Goal: Information Seeking & Learning: Learn about a topic

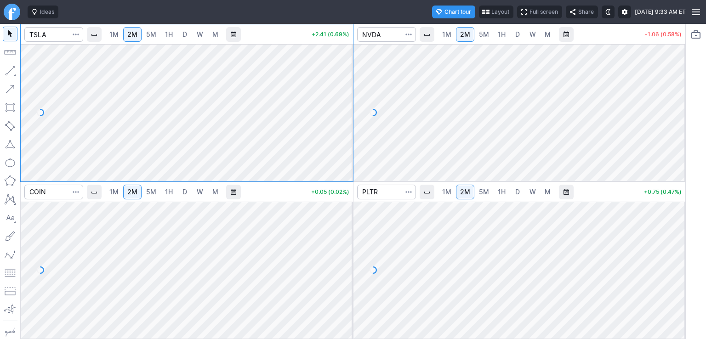
drag, startPoint x: 345, startPoint y: 220, endPoint x: 345, endPoint y: 249, distance: 29.0
click at [345, 249] on div at bounding box center [343, 268] width 19 height 114
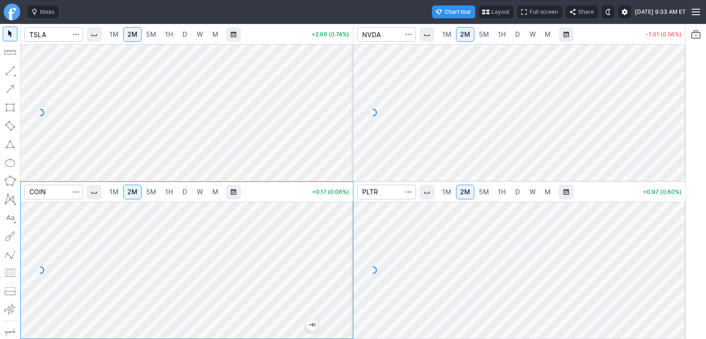
drag, startPoint x: 350, startPoint y: 84, endPoint x: 349, endPoint y: 111, distance: 27.1
click at [349, 111] on div at bounding box center [343, 110] width 19 height 114
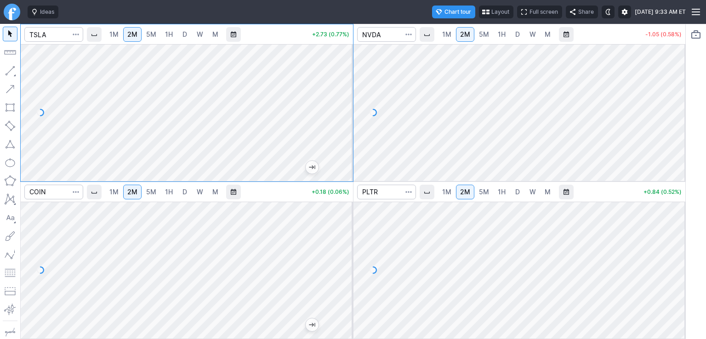
drag, startPoint x: 343, startPoint y: 75, endPoint x: 343, endPoint y: 94, distance: 18.4
click at [343, 94] on div at bounding box center [343, 110] width 19 height 114
click at [663, 149] on div at bounding box center [519, 112] width 332 height 137
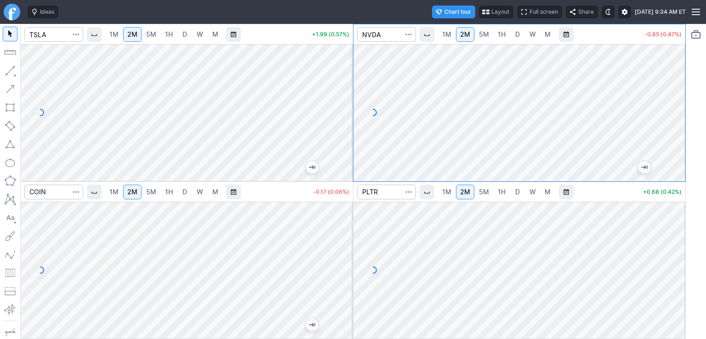
drag, startPoint x: 673, startPoint y: 225, endPoint x: 674, endPoint y: 254, distance: 29.0
click at [674, 254] on div at bounding box center [675, 268] width 19 height 114
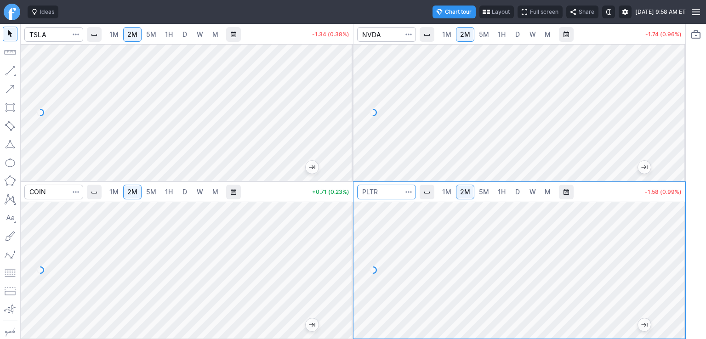
click at [388, 192] on input "Search" at bounding box center [386, 192] width 59 height 15
type input "crwd"
drag, startPoint x: 671, startPoint y: 219, endPoint x: 671, endPoint y: 249, distance: 30.8
click at [671, 249] on div at bounding box center [675, 268] width 19 height 114
drag, startPoint x: 347, startPoint y: 130, endPoint x: 345, endPoint y: 112, distance: 17.6
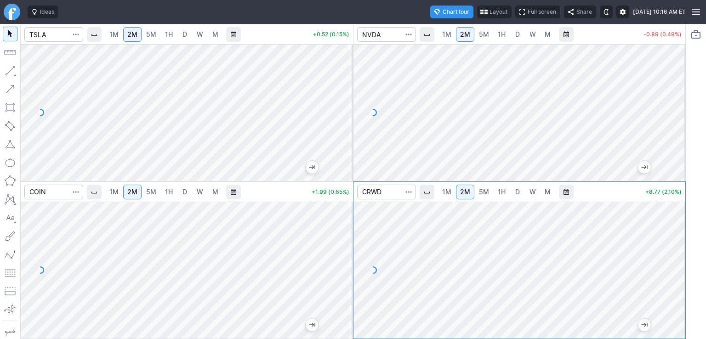
click at [345, 112] on div at bounding box center [343, 110] width 19 height 114
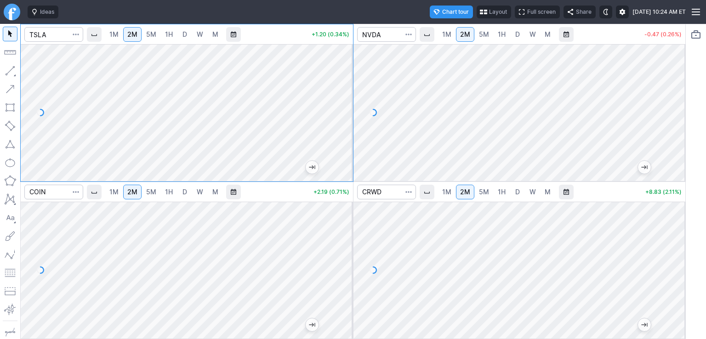
drag, startPoint x: 457, startPoint y: 12, endPoint x: 451, endPoint y: 16, distance: 6.8
click at [476, 16] on button "Layout" at bounding box center [493, 12] width 34 height 13
click at [414, 27] on button "Layout" at bounding box center [413, 29] width 13 height 13
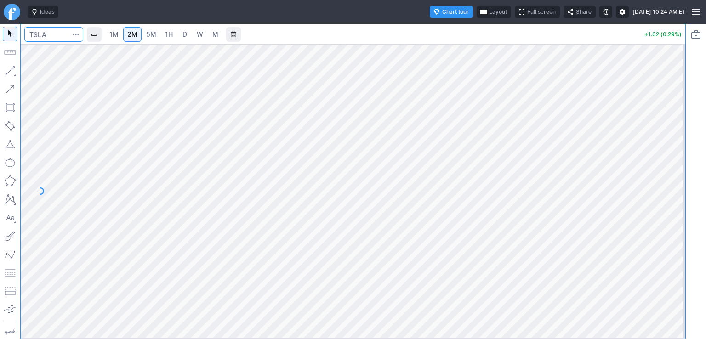
click at [57, 33] on input "Search" at bounding box center [53, 34] width 59 height 15
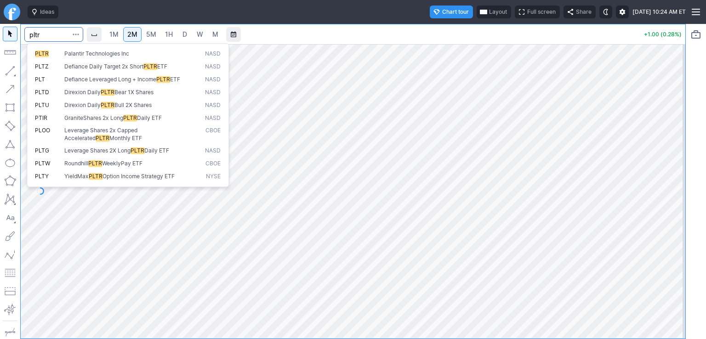
type input "pltr"
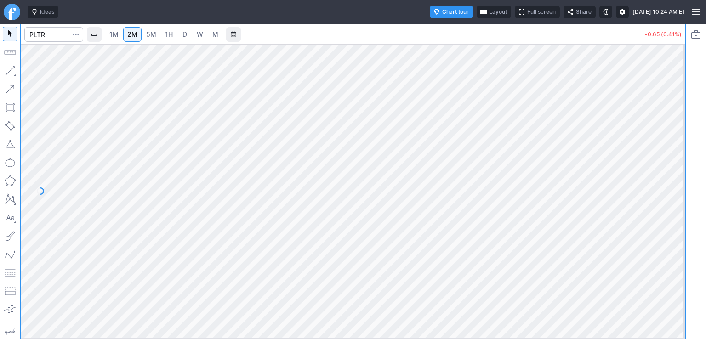
drag, startPoint x: 679, startPoint y: 188, endPoint x: 666, endPoint y: 165, distance: 26.6
click at [670, 165] on div at bounding box center [675, 188] width 19 height 271
click at [667, 212] on div at bounding box center [675, 188] width 19 height 271
drag, startPoint x: 120, startPoint y: 34, endPoint x: 125, endPoint y: 35, distance: 5.6
click at [119, 34] on span "1M" at bounding box center [113, 34] width 9 height 8
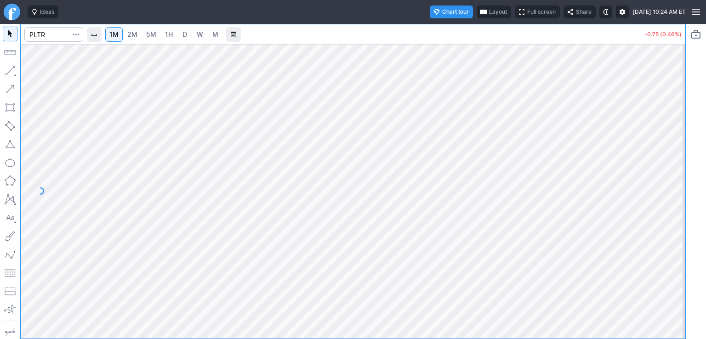
drag, startPoint x: 682, startPoint y: 179, endPoint x: 678, endPoint y: 182, distance: 5.5
click at [678, 182] on div at bounding box center [675, 188] width 19 height 271
drag, startPoint x: 674, startPoint y: 198, endPoint x: 665, endPoint y: 199, distance: 8.7
click at [669, 199] on div at bounding box center [675, 188] width 19 height 271
click at [676, 150] on div at bounding box center [675, 188] width 19 height 271
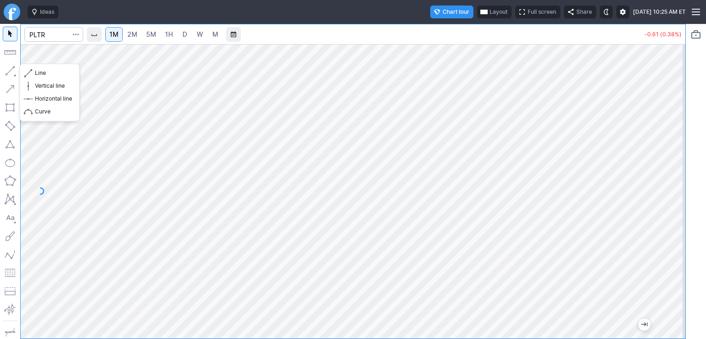
click at [9, 72] on button "button" at bounding box center [10, 70] width 15 height 15
drag, startPoint x: 11, startPoint y: 108, endPoint x: 22, endPoint y: 115, distance: 13.0
click at [10, 110] on button "button" at bounding box center [10, 107] width 15 height 15
click at [17, 110] on button "button" at bounding box center [10, 107] width 15 height 15
click at [10, 167] on button "button" at bounding box center [10, 162] width 15 height 15
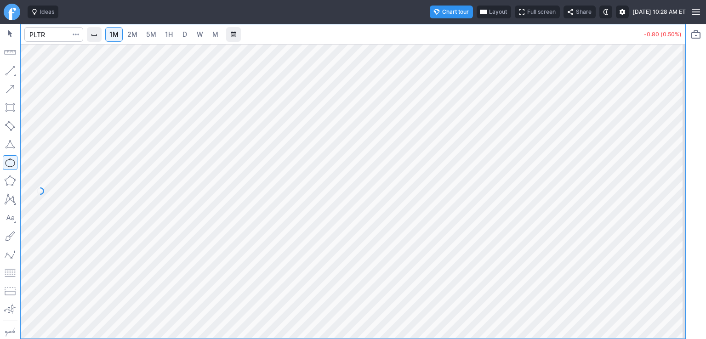
click at [14, 110] on button "button" at bounding box center [10, 107] width 15 height 15
drag, startPoint x: 7, startPoint y: 109, endPoint x: 17, endPoint y: 110, distance: 9.7
click at [7, 109] on button "button" at bounding box center [10, 107] width 15 height 15
click at [13, 110] on button "button" at bounding box center [10, 107] width 15 height 15
click at [10, 109] on button "button" at bounding box center [10, 107] width 15 height 15
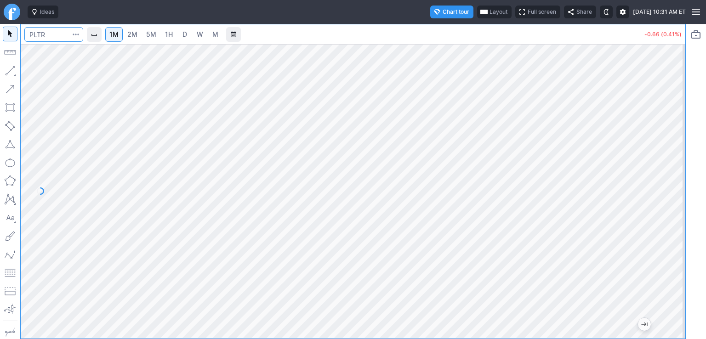
click at [48, 34] on input "Search" at bounding box center [53, 34] width 59 height 15
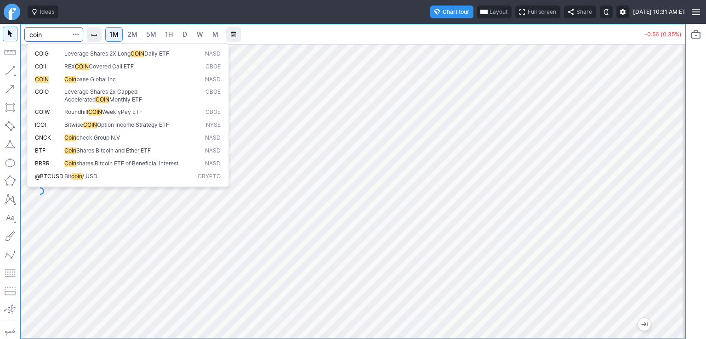
type input "coin"
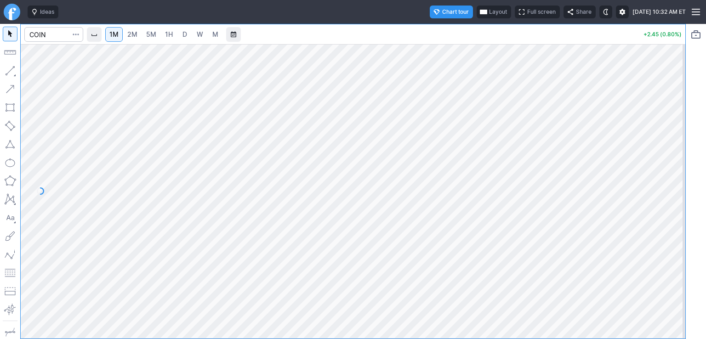
drag, startPoint x: 135, startPoint y: 37, endPoint x: 156, endPoint y: 43, distance: 22.0
click at [135, 37] on span "2M" at bounding box center [132, 34] width 10 height 8
drag, startPoint x: 680, startPoint y: 123, endPoint x: 668, endPoint y: 134, distance: 16.3
click at [668, 134] on div at bounding box center [675, 188] width 19 height 271
drag, startPoint x: 680, startPoint y: 197, endPoint x: 669, endPoint y: 195, distance: 11.6
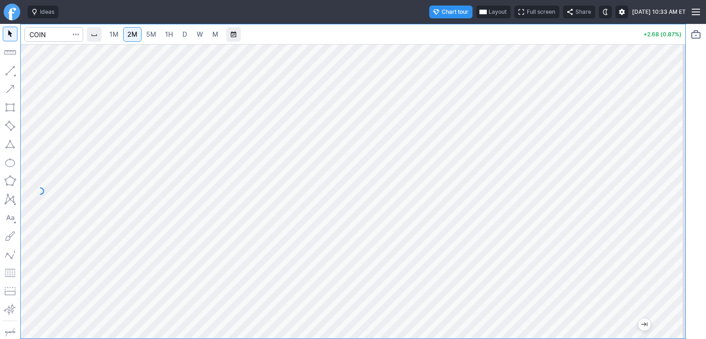
click at [669, 195] on div at bounding box center [675, 188] width 19 height 271
drag, startPoint x: 673, startPoint y: 138, endPoint x: 671, endPoint y: 190, distance: 51.9
click at [671, 190] on div at bounding box center [675, 188] width 19 height 271
drag, startPoint x: 680, startPoint y: 250, endPoint x: 672, endPoint y: 216, distance: 35.0
click at [676, 215] on div at bounding box center [675, 188] width 19 height 271
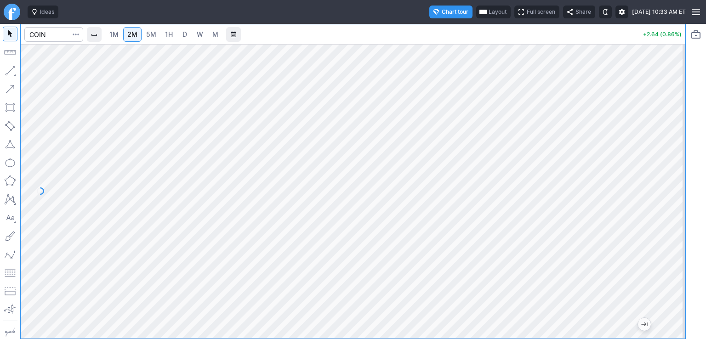
drag, startPoint x: 675, startPoint y: 256, endPoint x: 673, endPoint y: 209, distance: 47.4
click at [673, 209] on div at bounding box center [675, 188] width 19 height 271
drag, startPoint x: 678, startPoint y: 197, endPoint x: 668, endPoint y: 198, distance: 10.1
click at [678, 198] on div at bounding box center [675, 188] width 19 height 271
click at [665, 184] on div at bounding box center [353, 191] width 664 height 294
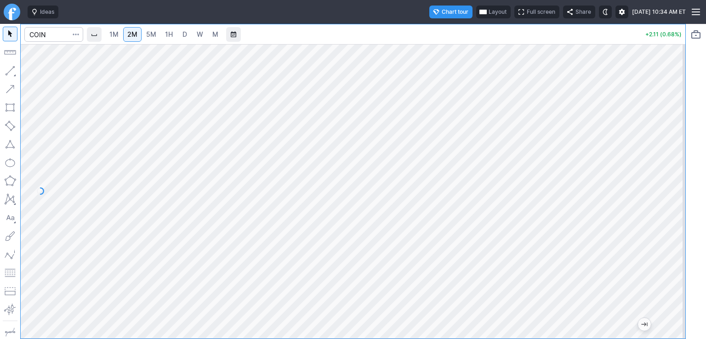
drag, startPoint x: 8, startPoint y: 162, endPoint x: 18, endPoint y: 162, distance: 10.1
click at [8, 162] on button "button" at bounding box center [10, 162] width 15 height 15
click at [12, 107] on button "button" at bounding box center [10, 107] width 15 height 15
click at [674, 232] on div at bounding box center [675, 188] width 19 height 271
click at [670, 227] on div at bounding box center [675, 188] width 19 height 271
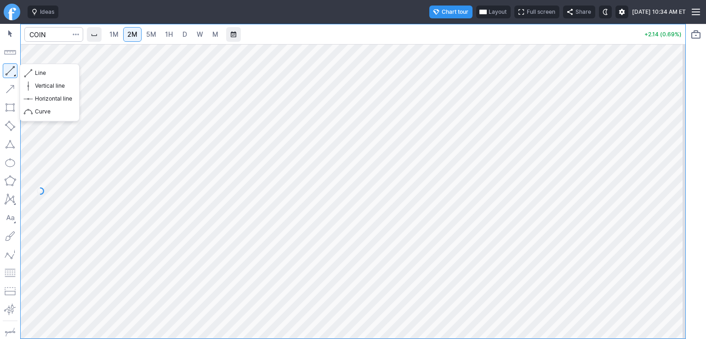
click at [11, 68] on button "button" at bounding box center [10, 70] width 15 height 15
click at [12, 74] on button "button" at bounding box center [10, 70] width 15 height 15
drag, startPoint x: 672, startPoint y: 217, endPoint x: 666, endPoint y: 180, distance: 38.2
click at [666, 180] on div at bounding box center [675, 188] width 19 height 271
drag, startPoint x: 677, startPoint y: 137, endPoint x: 669, endPoint y: 159, distance: 23.6
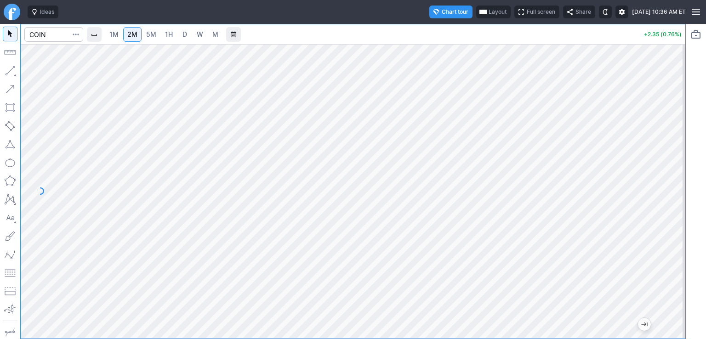
click at [680, 155] on div at bounding box center [675, 188] width 19 height 271
drag, startPoint x: 675, startPoint y: 227, endPoint x: 671, endPoint y: 230, distance: 4.7
click at [673, 230] on div at bounding box center [675, 188] width 19 height 271
click at [670, 206] on div at bounding box center [675, 188] width 19 height 271
click at [57, 37] on input "Search" at bounding box center [53, 34] width 59 height 15
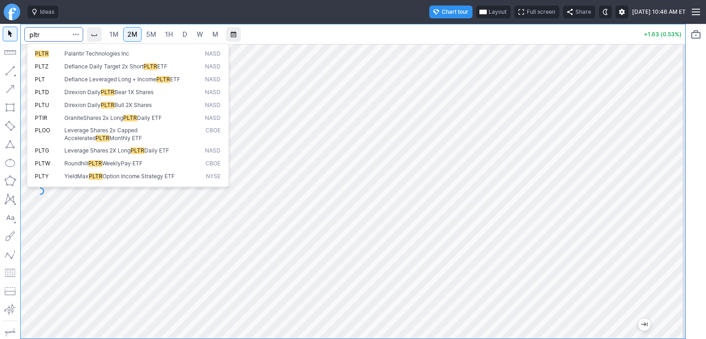
type input "pltr"
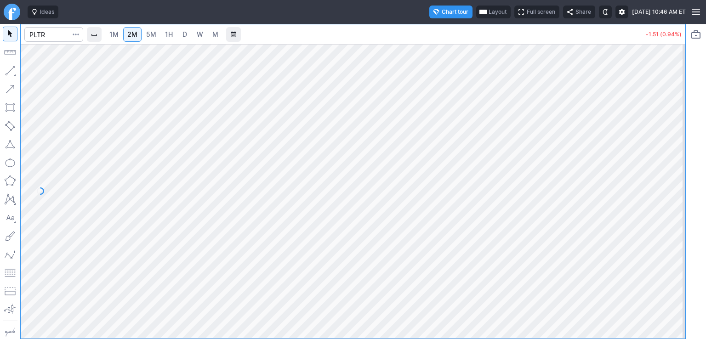
drag, startPoint x: 679, startPoint y: 238, endPoint x: 674, endPoint y: 239, distance: 5.1
click at [678, 239] on div at bounding box center [675, 188] width 19 height 271
drag, startPoint x: 118, startPoint y: 36, endPoint x: 136, endPoint y: 38, distance: 18.9
click at [118, 36] on span "1M" at bounding box center [113, 34] width 9 height 8
click at [9, 73] on button "button" at bounding box center [10, 70] width 15 height 15
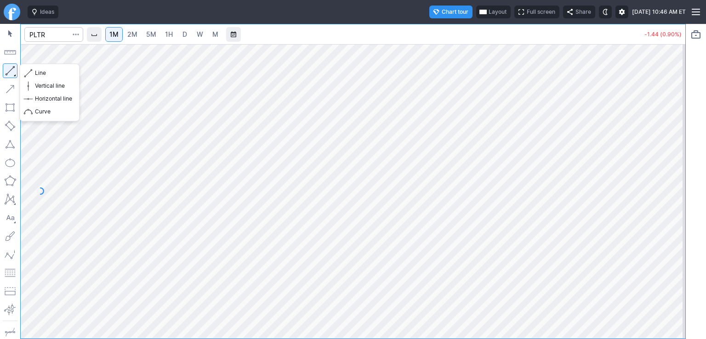
click at [13, 69] on button "button" at bounding box center [10, 70] width 15 height 15
drag, startPoint x: 671, startPoint y: 189, endPoint x: 671, endPoint y: 207, distance: 17.9
click at [676, 202] on div at bounding box center [675, 188] width 19 height 271
drag, startPoint x: 676, startPoint y: 215, endPoint x: 676, endPoint y: 222, distance: 7.4
click at [677, 222] on div at bounding box center [675, 188] width 19 height 271
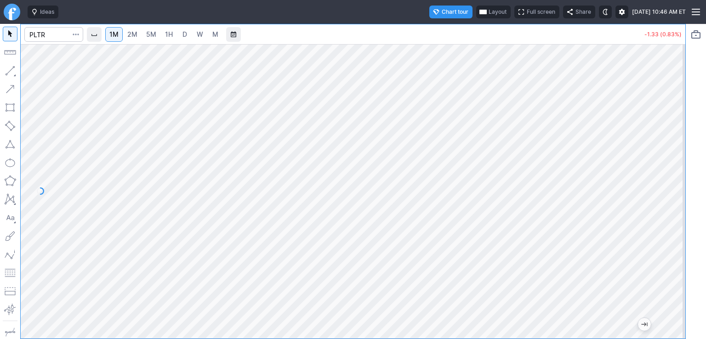
click at [673, 211] on div at bounding box center [675, 188] width 19 height 271
drag, startPoint x: 675, startPoint y: 203, endPoint x: 675, endPoint y: 188, distance: 14.7
click at [675, 188] on div at bounding box center [675, 188] width 19 height 271
drag, startPoint x: 673, startPoint y: 249, endPoint x: 677, endPoint y: 256, distance: 7.6
click at [677, 256] on div at bounding box center [675, 188] width 19 height 271
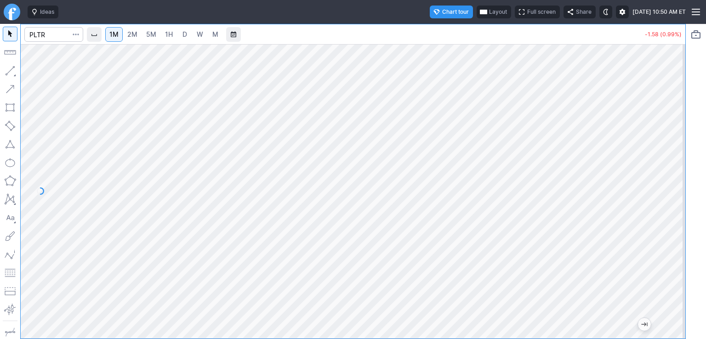
drag, startPoint x: 674, startPoint y: 220, endPoint x: 669, endPoint y: 214, distance: 8.5
click at [674, 214] on div at bounding box center [675, 188] width 19 height 271
drag, startPoint x: 677, startPoint y: 223, endPoint x: 678, endPoint y: 216, distance: 6.6
click at [684, 217] on div at bounding box center [675, 188] width 19 height 271
drag, startPoint x: 681, startPoint y: 150, endPoint x: 680, endPoint y: 158, distance: 8.8
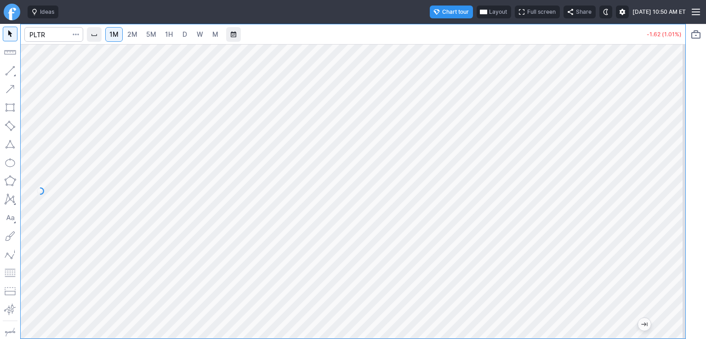
click at [680, 158] on div at bounding box center [675, 188] width 19 height 271
drag, startPoint x: 676, startPoint y: 207, endPoint x: 675, endPoint y: 200, distance: 6.5
click at [676, 201] on div at bounding box center [675, 188] width 19 height 271
drag, startPoint x: 676, startPoint y: 136, endPoint x: 671, endPoint y: 202, distance: 65.9
click at [672, 201] on div at bounding box center [675, 188] width 19 height 271
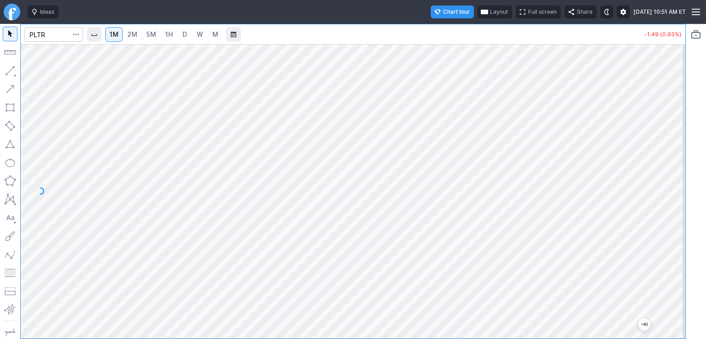
click at [672, 181] on div at bounding box center [675, 188] width 19 height 271
drag, startPoint x: 670, startPoint y: 232, endPoint x: 673, endPoint y: 216, distance: 16.3
click at [673, 216] on div at bounding box center [675, 188] width 19 height 271
